Goal: Transaction & Acquisition: Purchase product/service

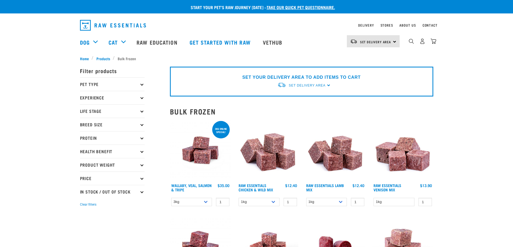
click at [140, 82] on p "Pet Type" at bounding box center [112, 84] width 65 height 13
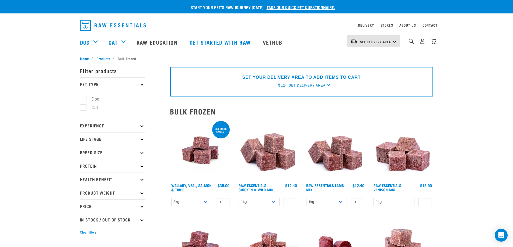
click at [83, 110] on label "Cat" at bounding box center [91, 107] width 17 height 7
click at [82, 109] on input "Cat" at bounding box center [82, 107] width 4 height 4
checkbox input "true"
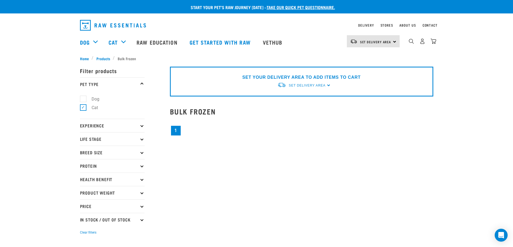
click at [135, 186] on p "Product Weight" at bounding box center [112, 192] width 65 height 13
click at [134, 186] on p "Product Weight" at bounding box center [112, 192] width 65 height 13
click at [134, 120] on p "Experience" at bounding box center [112, 125] width 65 height 13
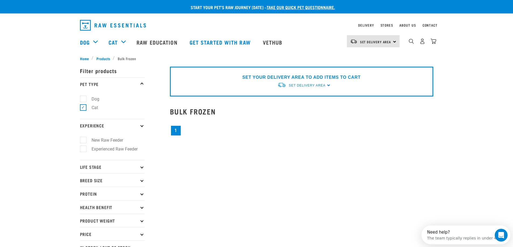
click at [132, 121] on p "Experience" at bounding box center [112, 125] width 65 height 13
